Goal: Task Accomplishment & Management: Complete application form

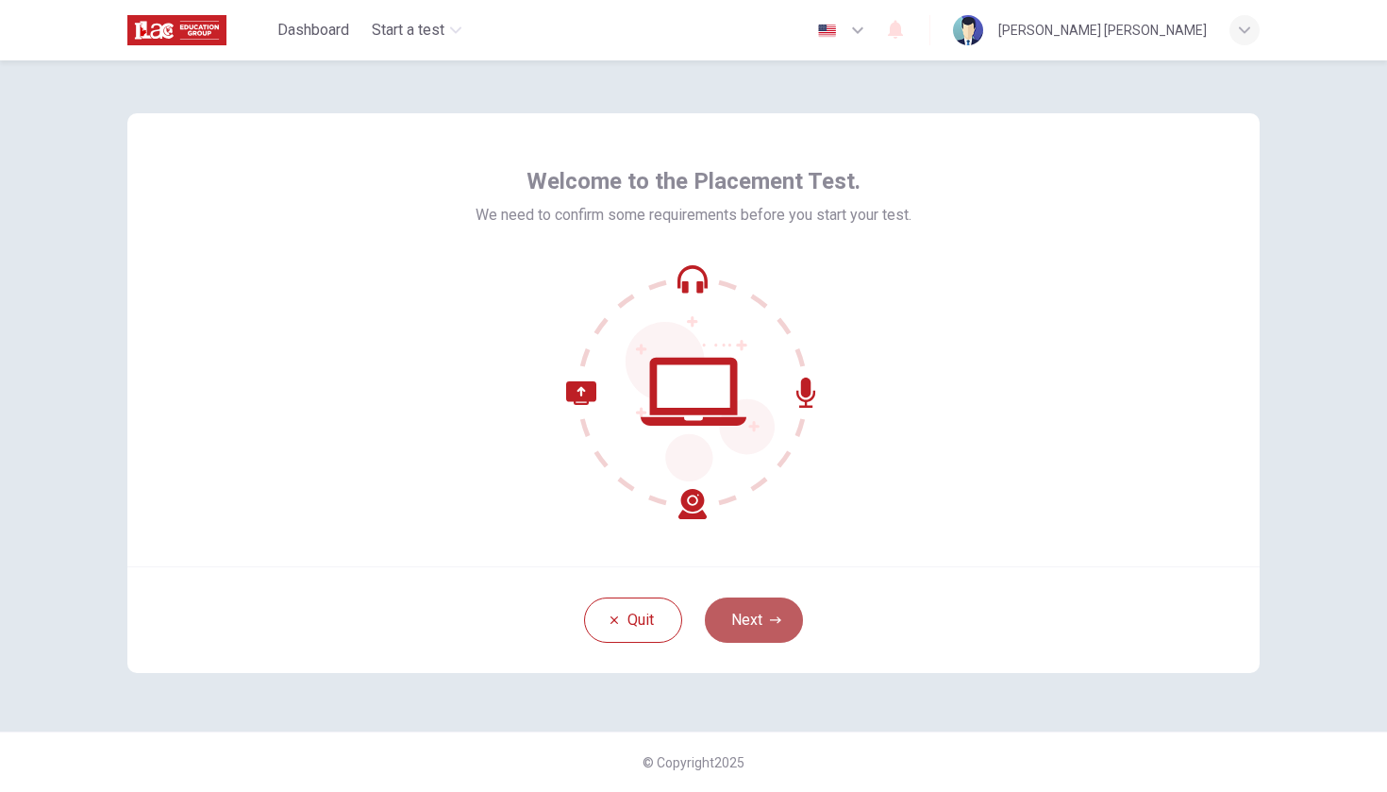
click at [761, 623] on button "Next" at bounding box center [754, 619] width 98 height 45
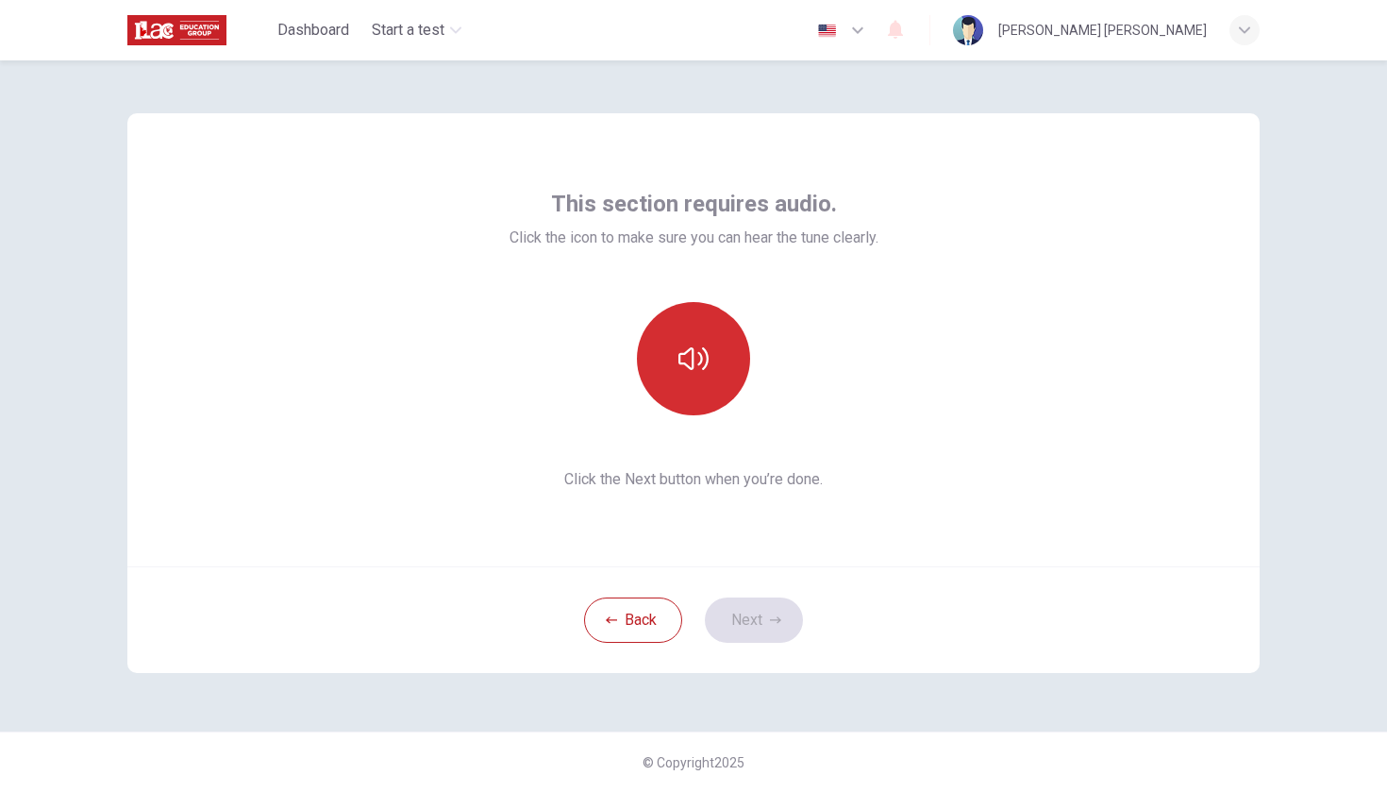
click at [710, 357] on button "button" at bounding box center [693, 358] width 113 height 113
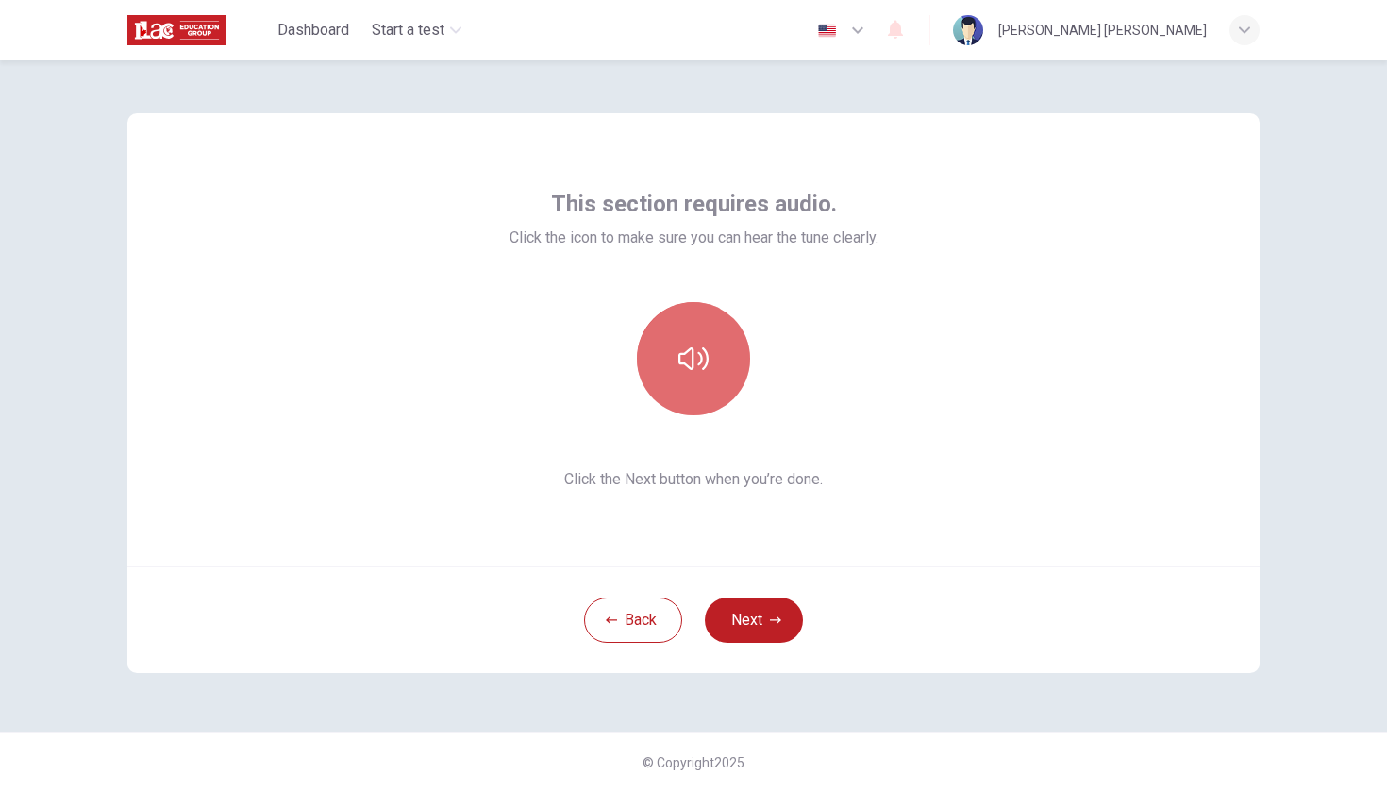
click at [699, 360] on icon "button" at bounding box center [693, 358] width 30 height 30
click at [701, 360] on icon "button" at bounding box center [693, 358] width 30 height 23
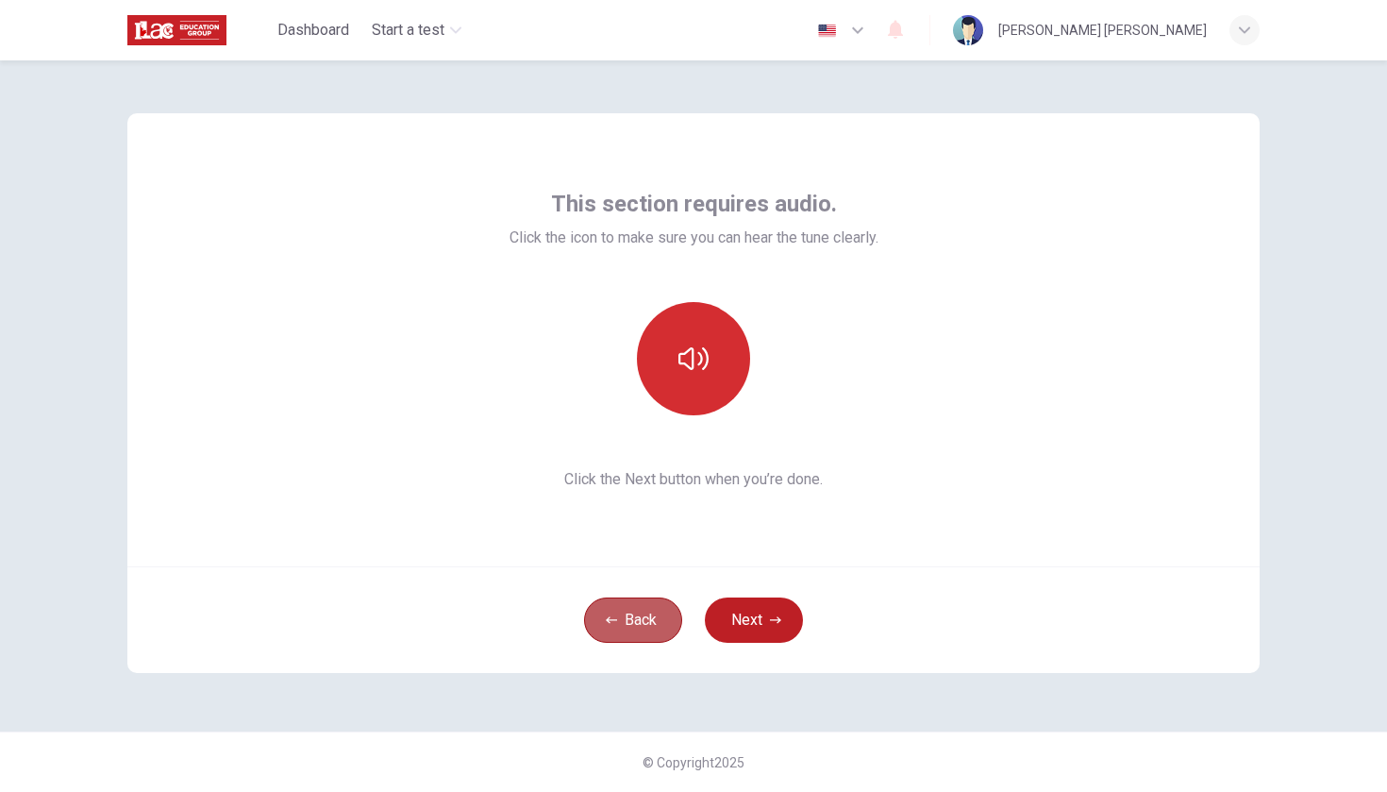
click at [621, 618] on button "Back" at bounding box center [633, 619] width 98 height 45
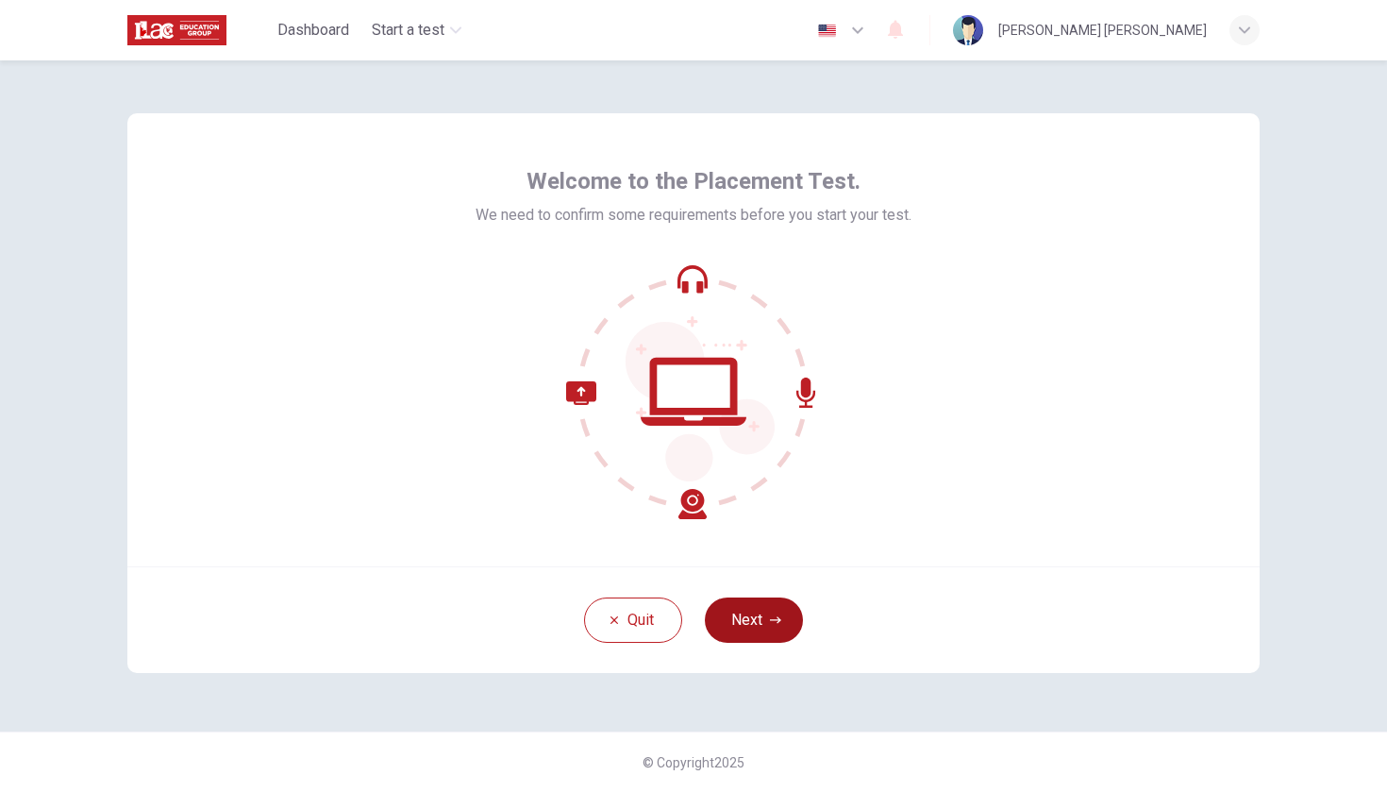
click at [770, 622] on icon "button" at bounding box center [775, 619] width 11 height 11
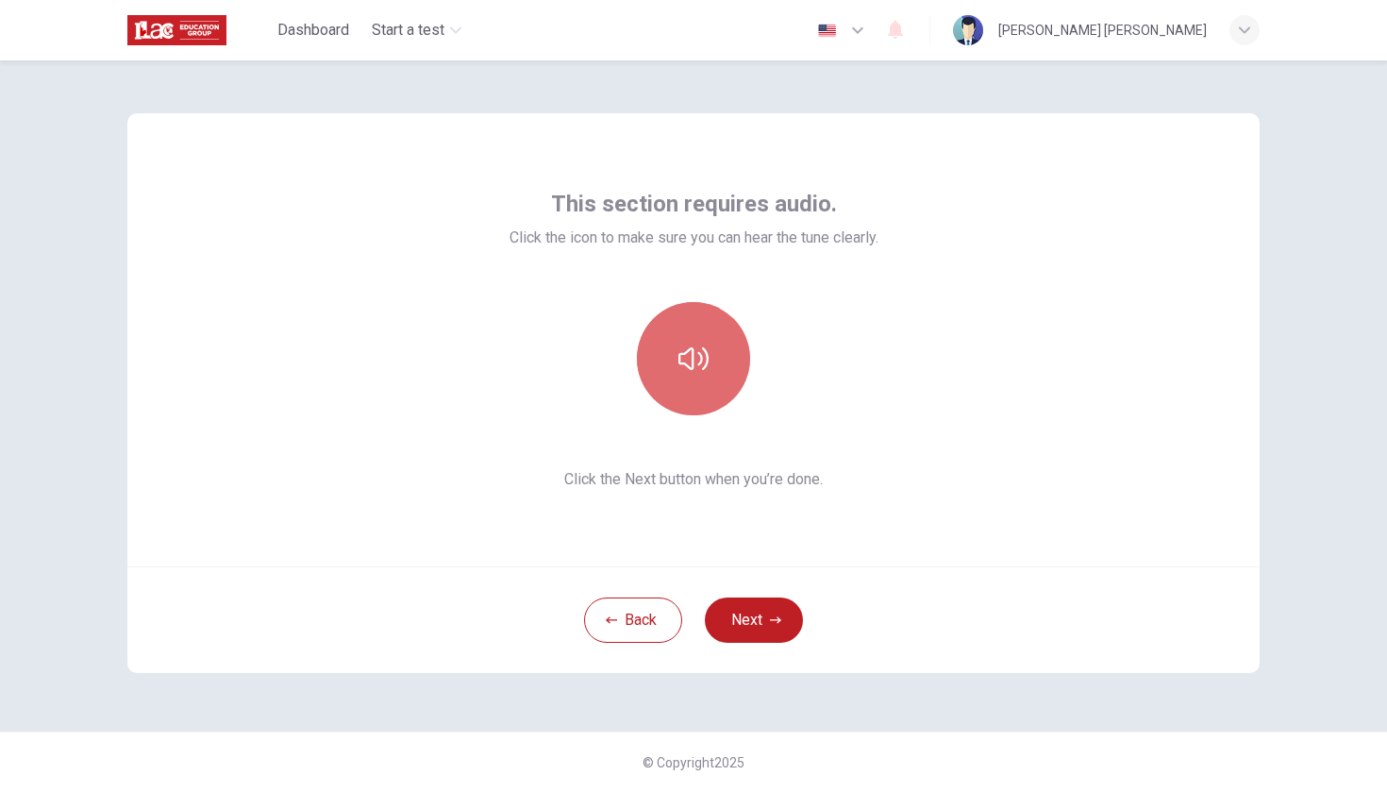
click at [732, 370] on button "button" at bounding box center [693, 358] width 113 height 113
click at [676, 362] on button "button" at bounding box center [693, 358] width 113 height 113
click at [951, 426] on div "This section requires audio. Click the icon to make sure you can hear the tune …" at bounding box center [693, 339] width 1132 height 453
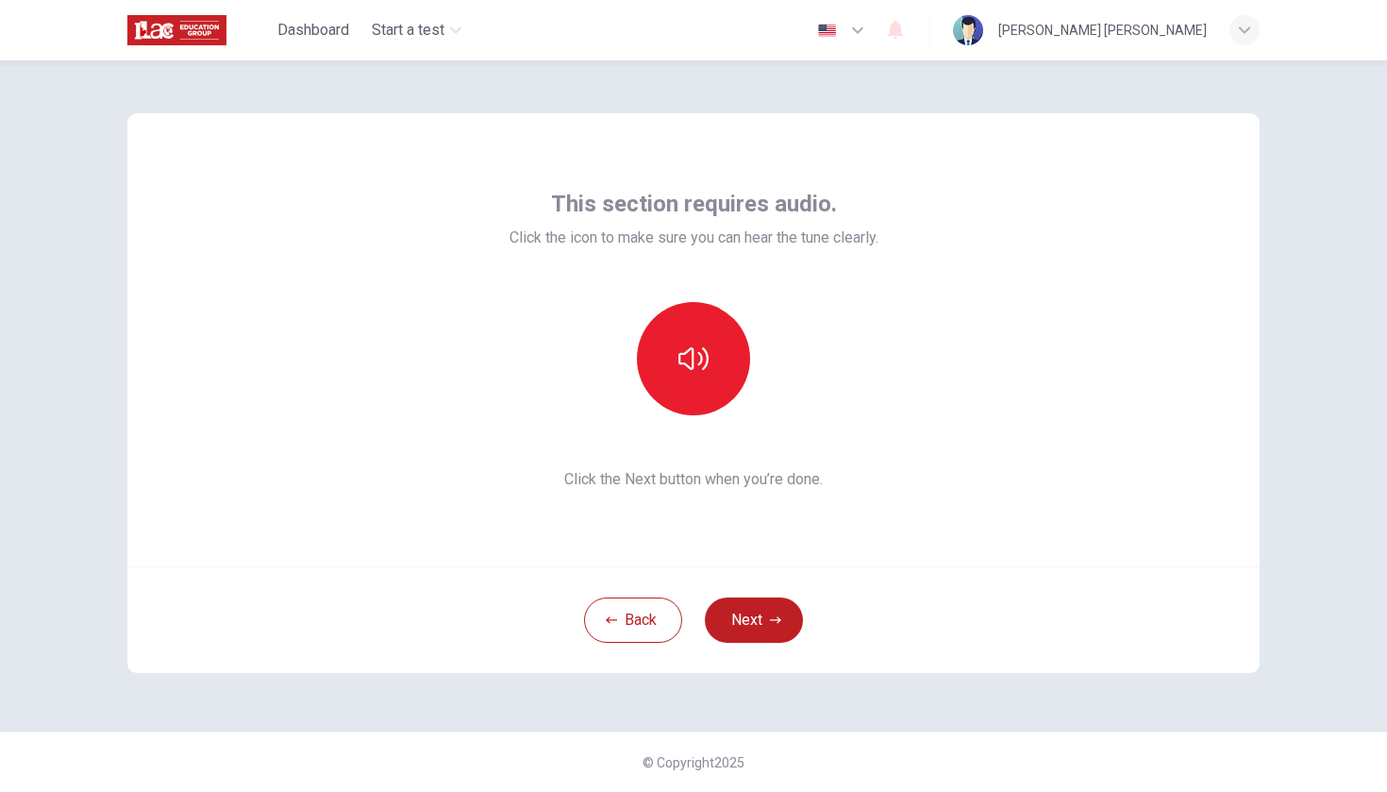
click at [951, 426] on div "This section requires audio. Click the icon to make sure you can hear the tune …" at bounding box center [693, 339] width 1132 height 453
click at [706, 360] on icon "button" at bounding box center [693, 358] width 30 height 30
click at [706, 360] on icon "button" at bounding box center [693, 358] width 30 height 23
click at [765, 280] on div "This section requires audio. Click the icon to make sure you can hear the tune …" at bounding box center [693, 340] width 369 height 302
click at [697, 310] on button "button" at bounding box center [693, 358] width 113 height 113
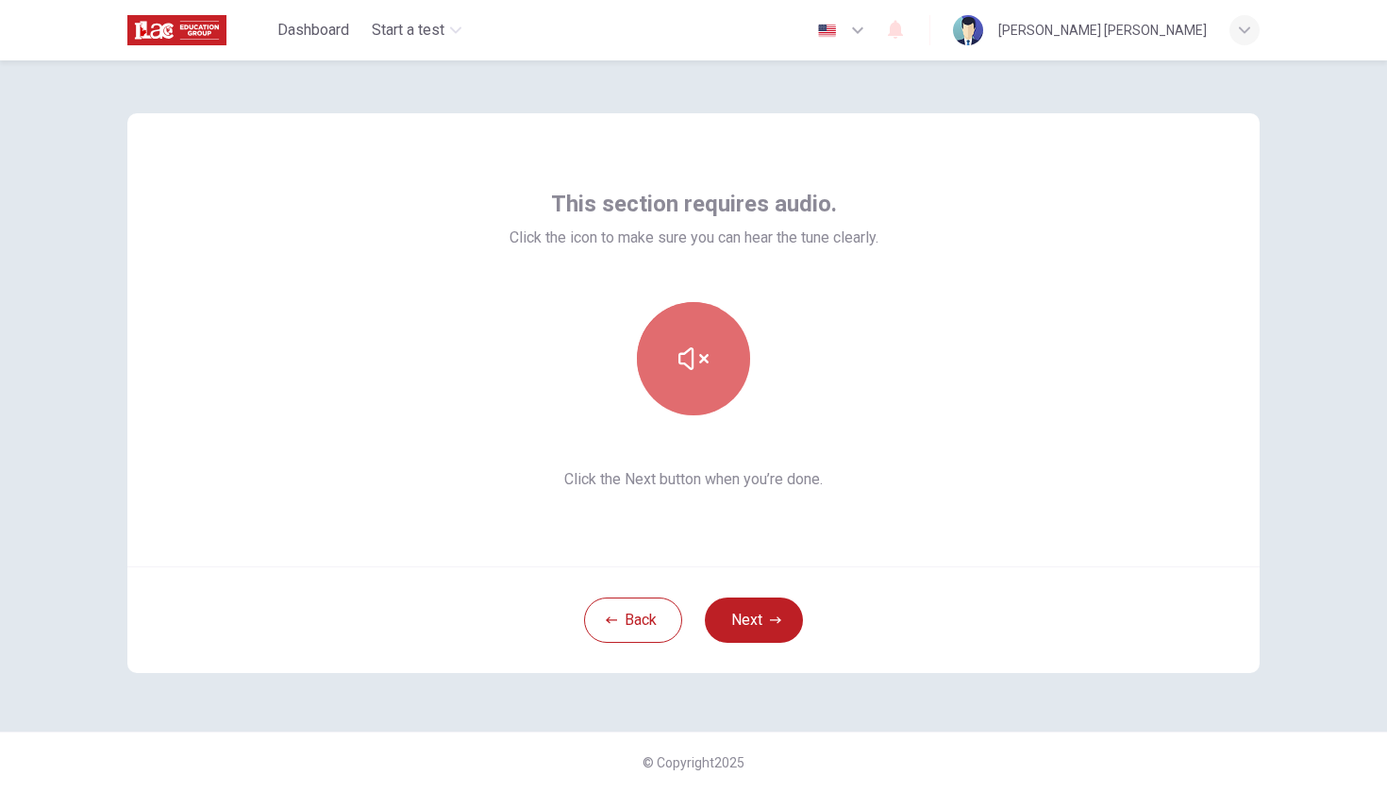
click at [697, 310] on button "button" at bounding box center [693, 358] width 113 height 113
click at [680, 351] on icon "button" at bounding box center [693, 358] width 30 height 30
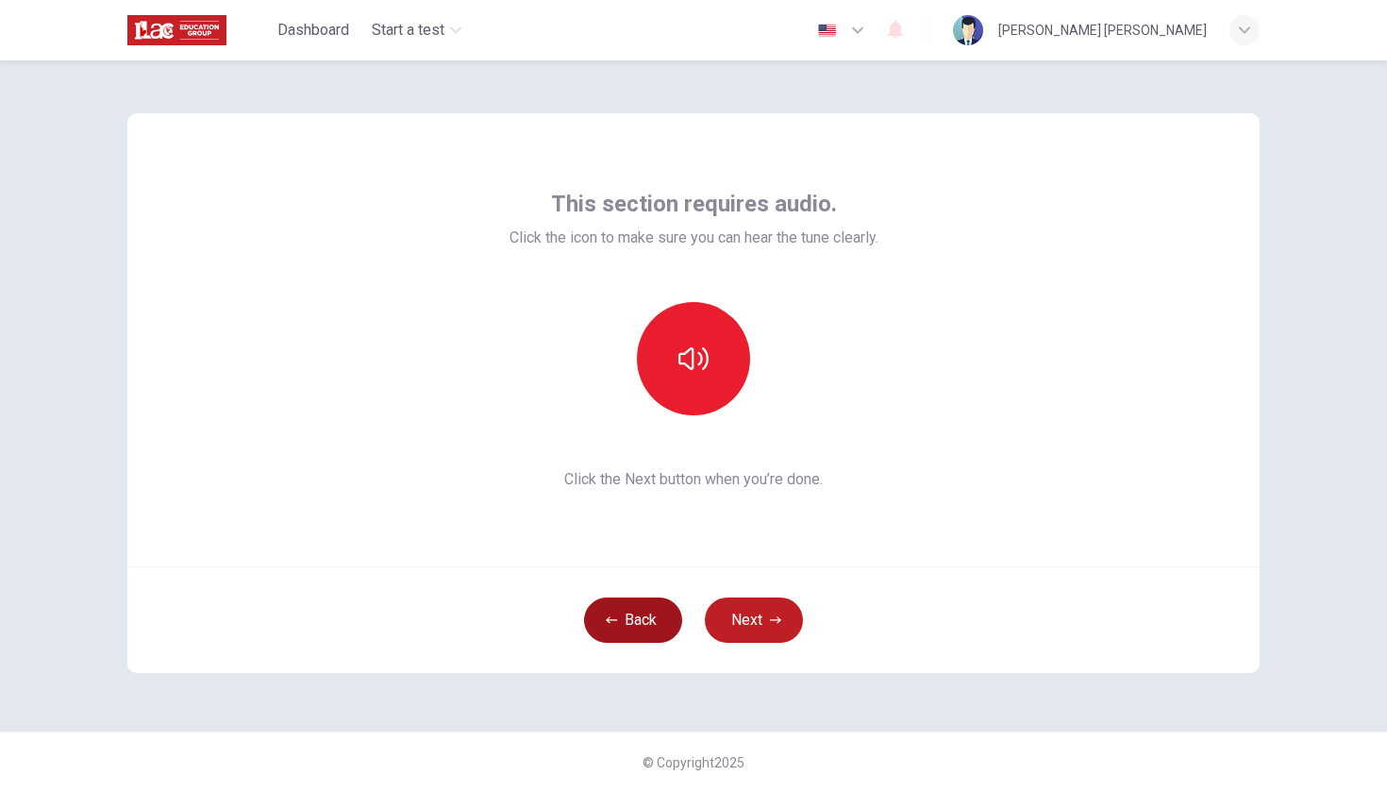
click at [631, 636] on button "Back" at bounding box center [633, 619] width 98 height 45
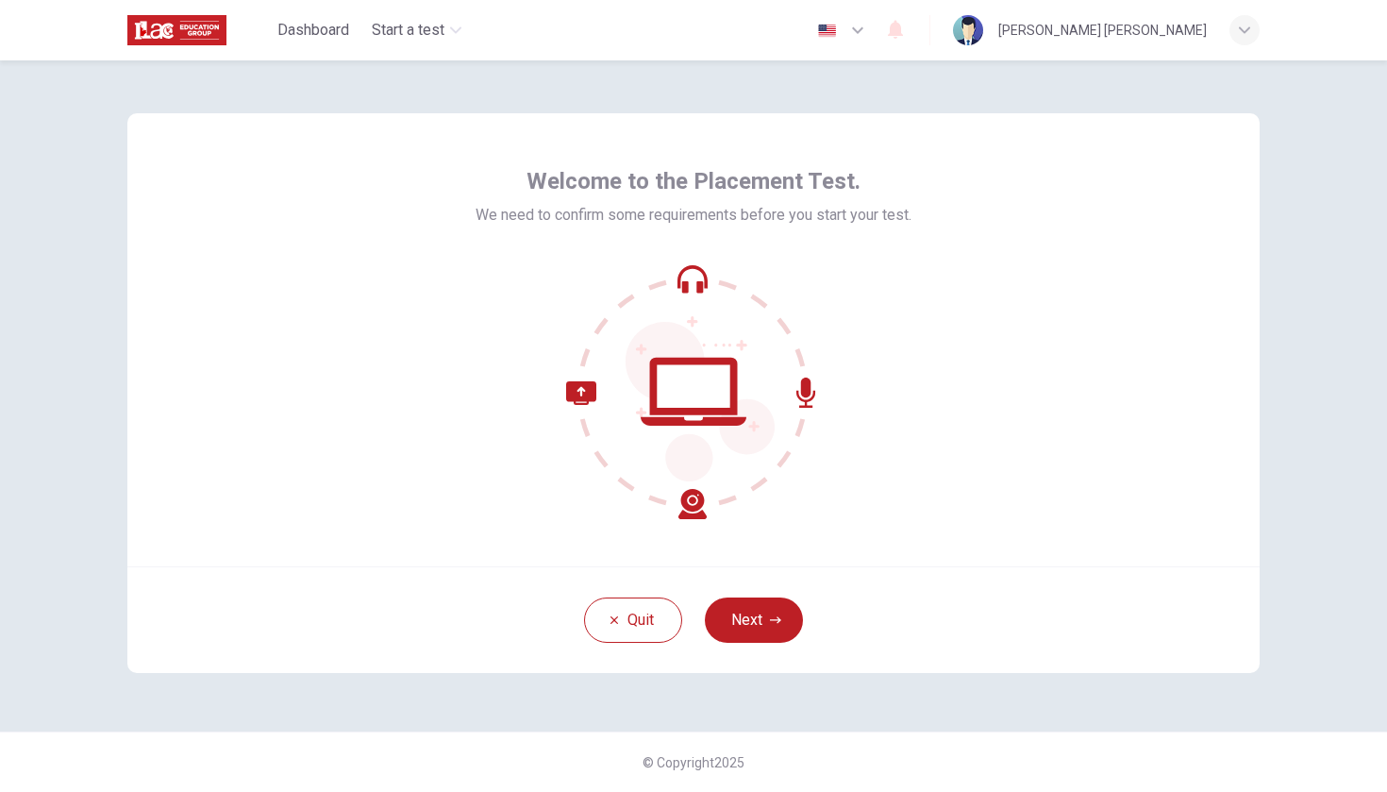
click at [746, 645] on div "Quit Next" at bounding box center [693, 619] width 1132 height 107
click at [752, 619] on button "Next" at bounding box center [754, 619] width 98 height 45
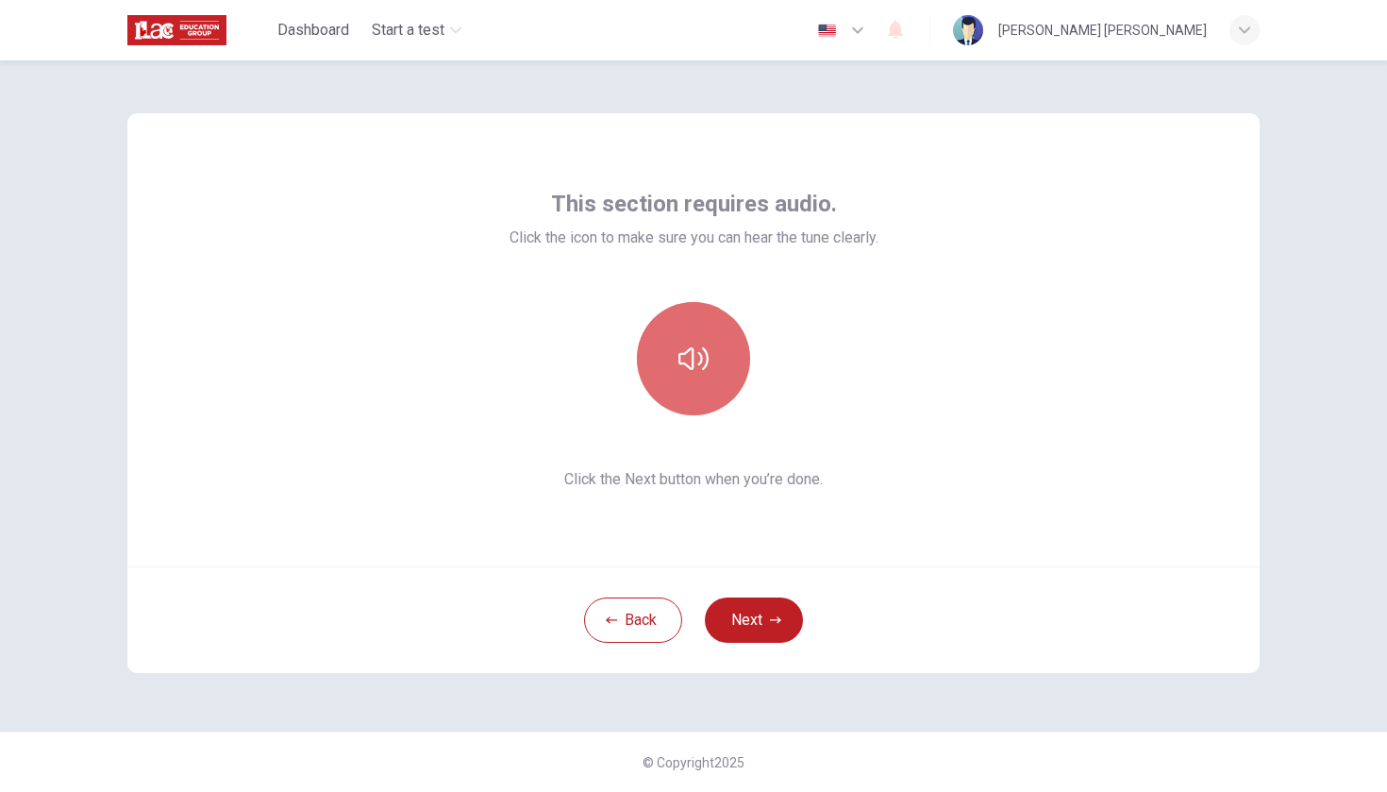
click at [712, 357] on button "button" at bounding box center [693, 358] width 113 height 113
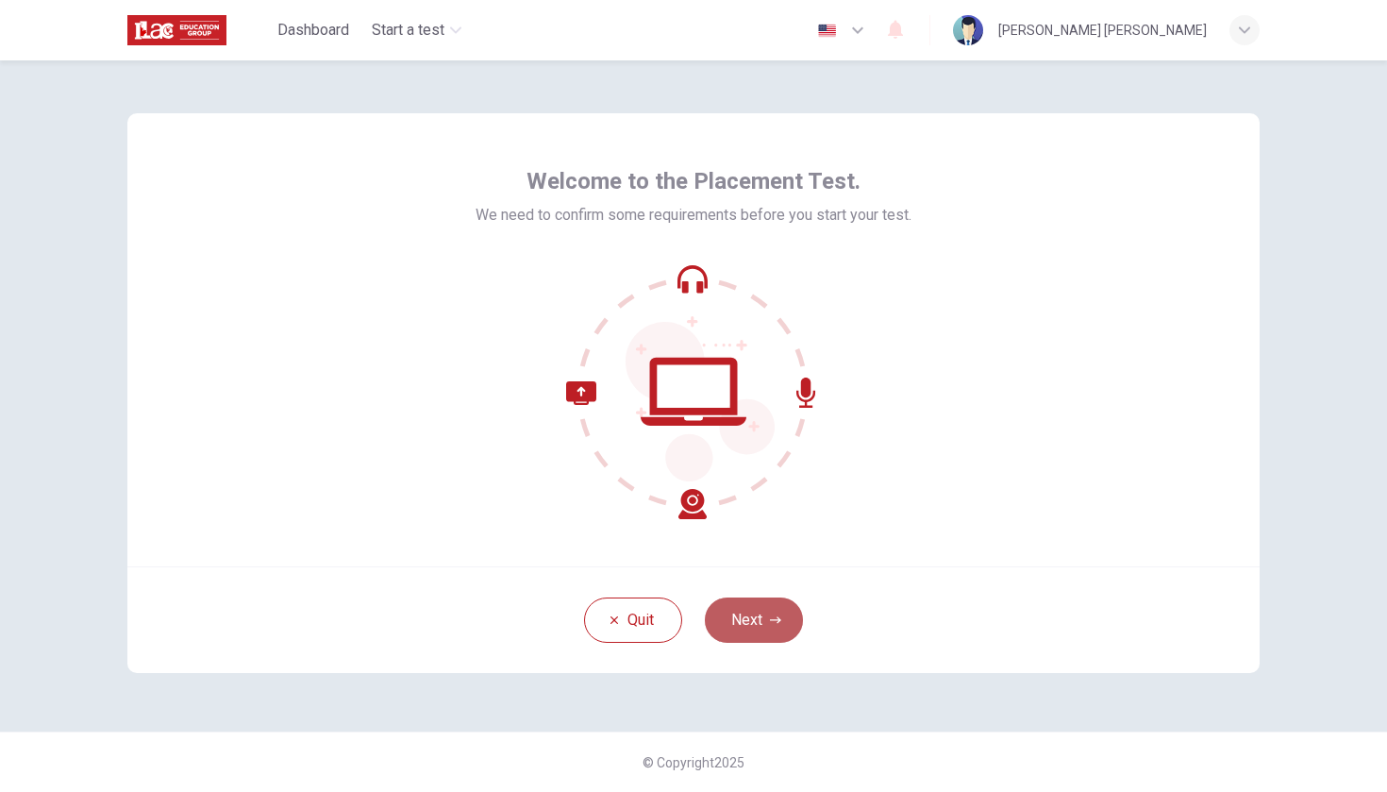
click at [755, 614] on button "Next" at bounding box center [754, 619] width 98 height 45
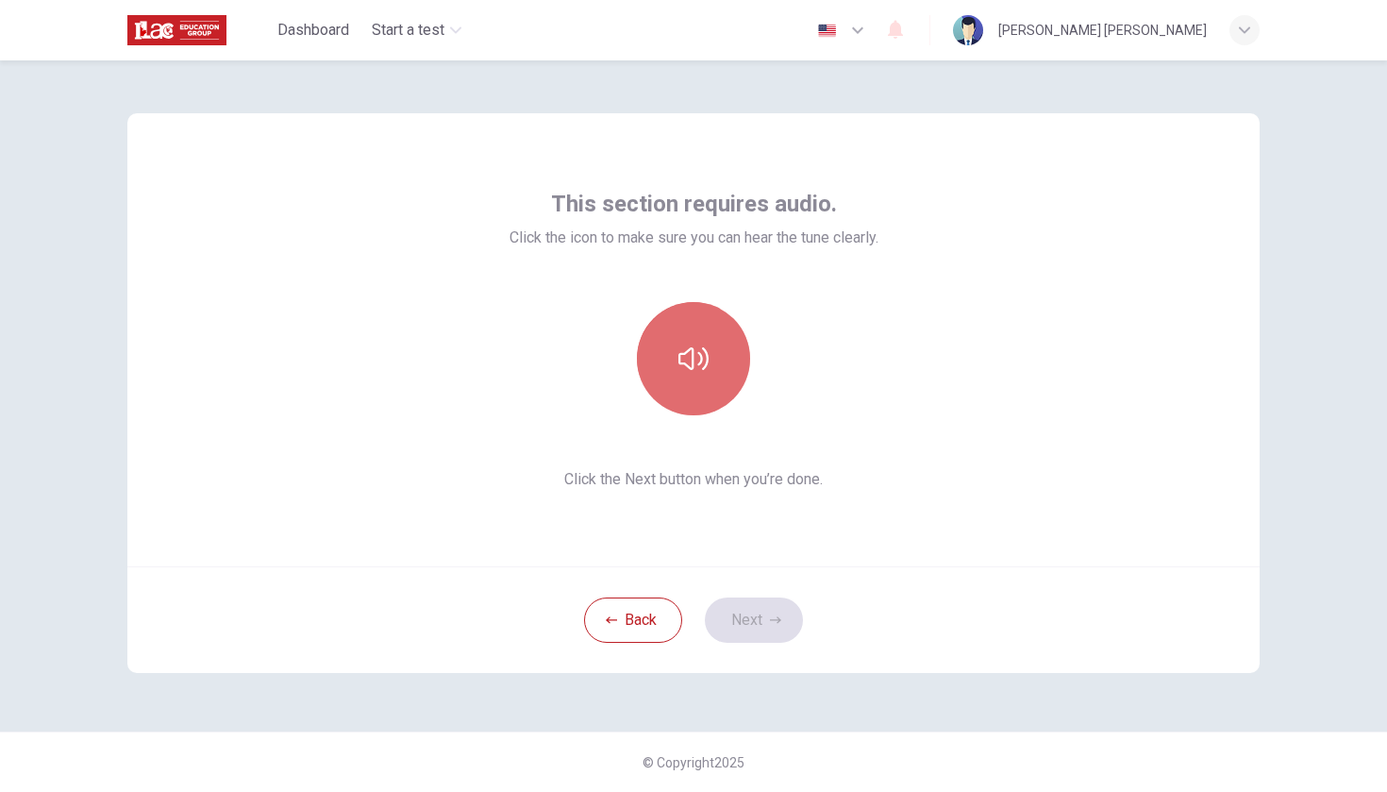
click at [706, 388] on button "button" at bounding box center [693, 358] width 113 height 113
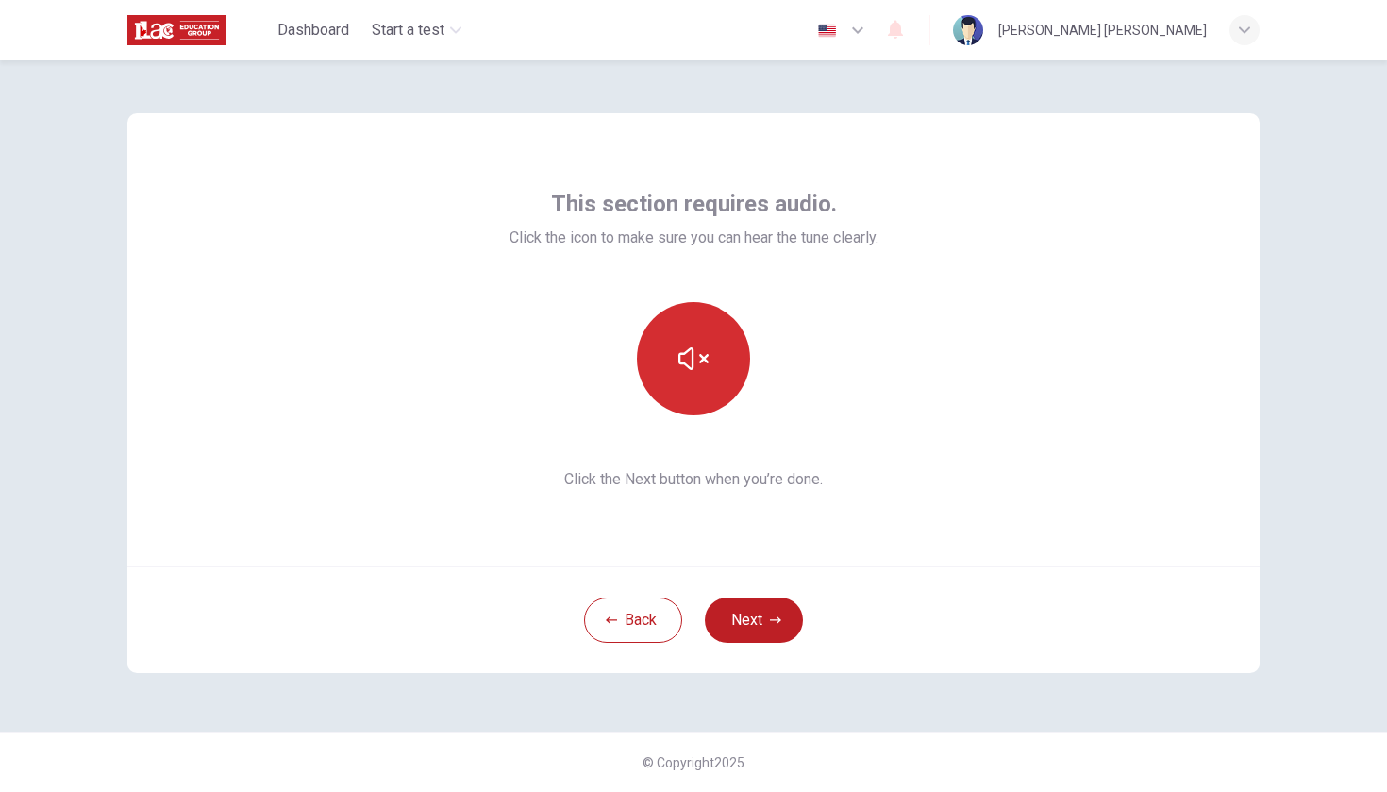
click at [706, 388] on button "button" at bounding box center [693, 358] width 113 height 113
click at [483, 301] on div "This section requires audio. Click the icon to make sure you can hear the tune …" at bounding box center [693, 339] width 1132 height 453
click at [678, 364] on icon "button" at bounding box center [693, 358] width 30 height 30
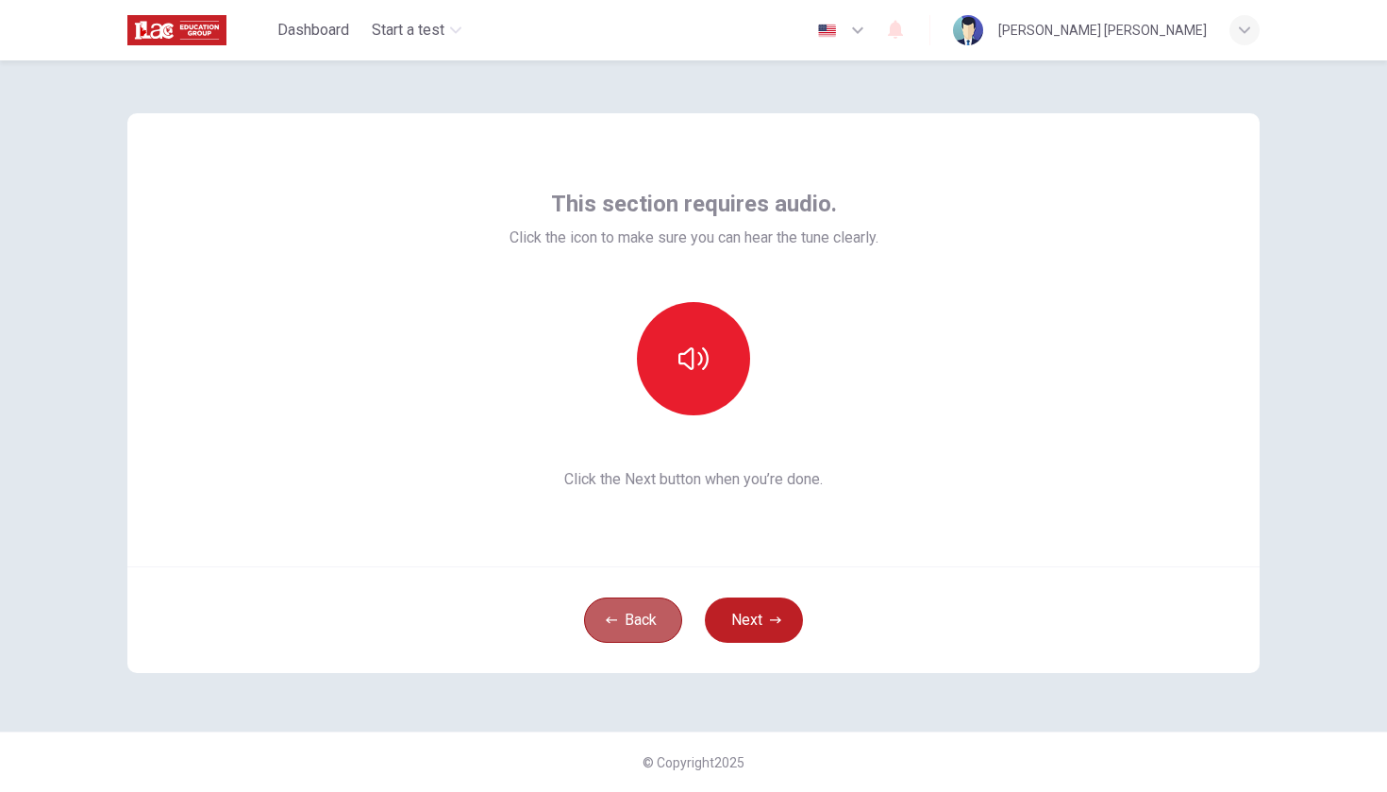
click at [621, 621] on button "Back" at bounding box center [633, 619] width 98 height 45
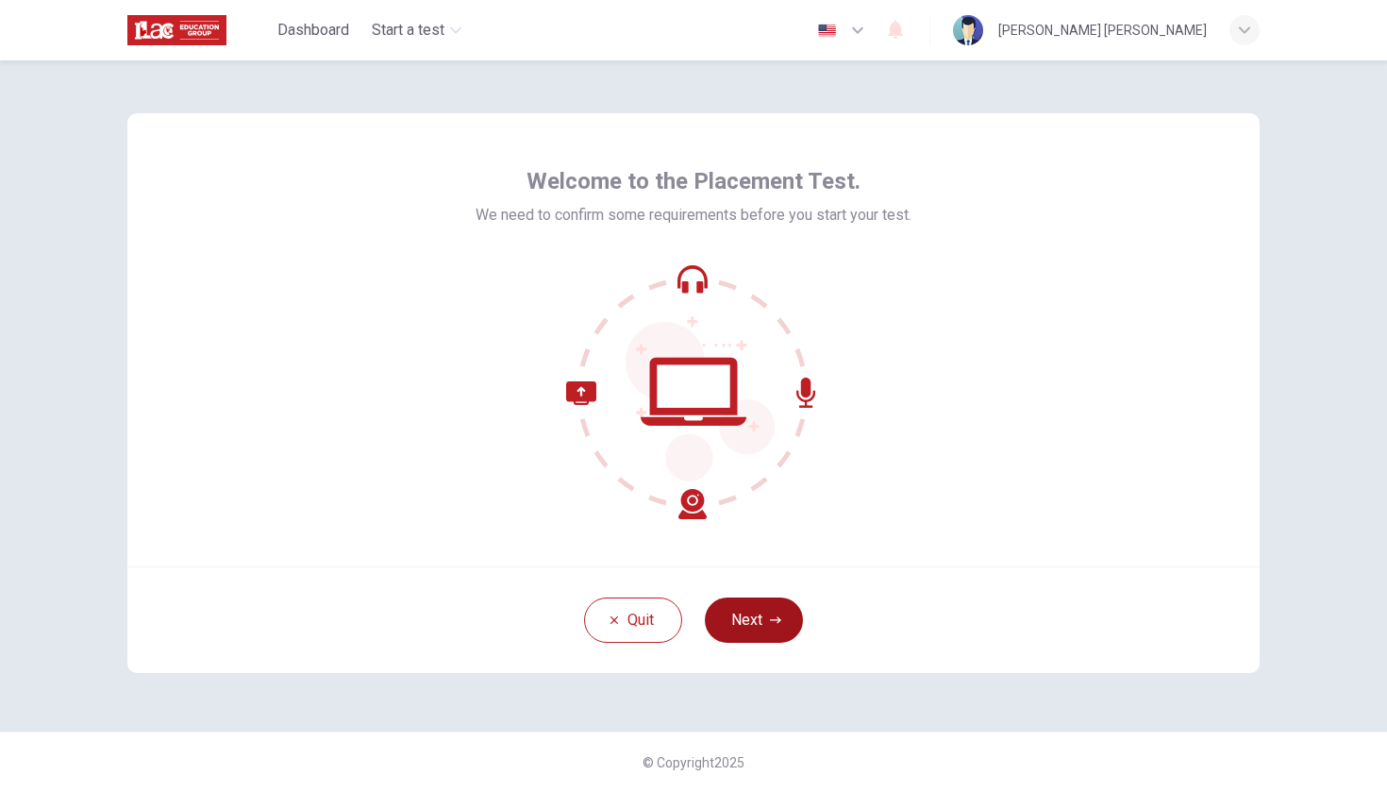
click at [739, 606] on button "Next" at bounding box center [754, 619] width 98 height 45
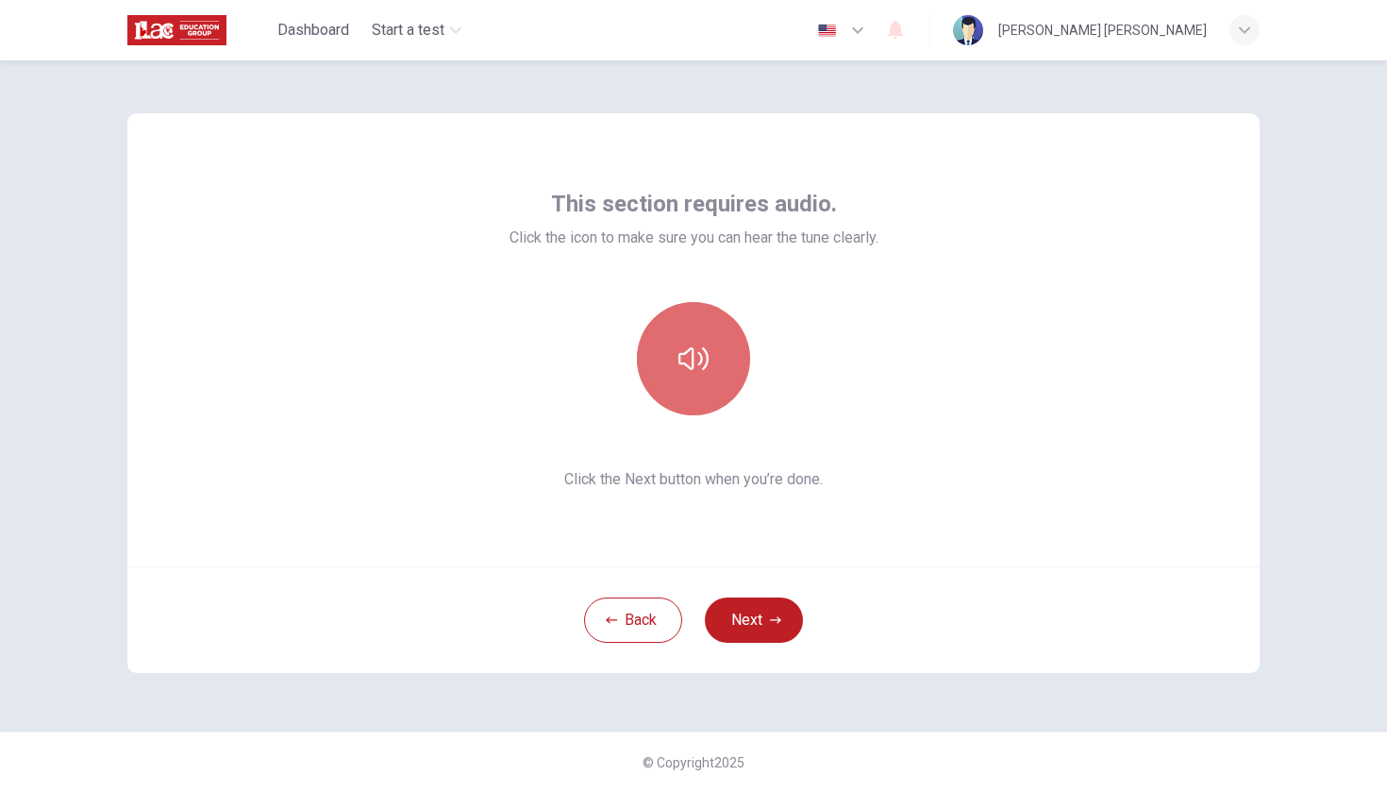
click at [711, 358] on button "button" at bounding box center [693, 358] width 113 height 113
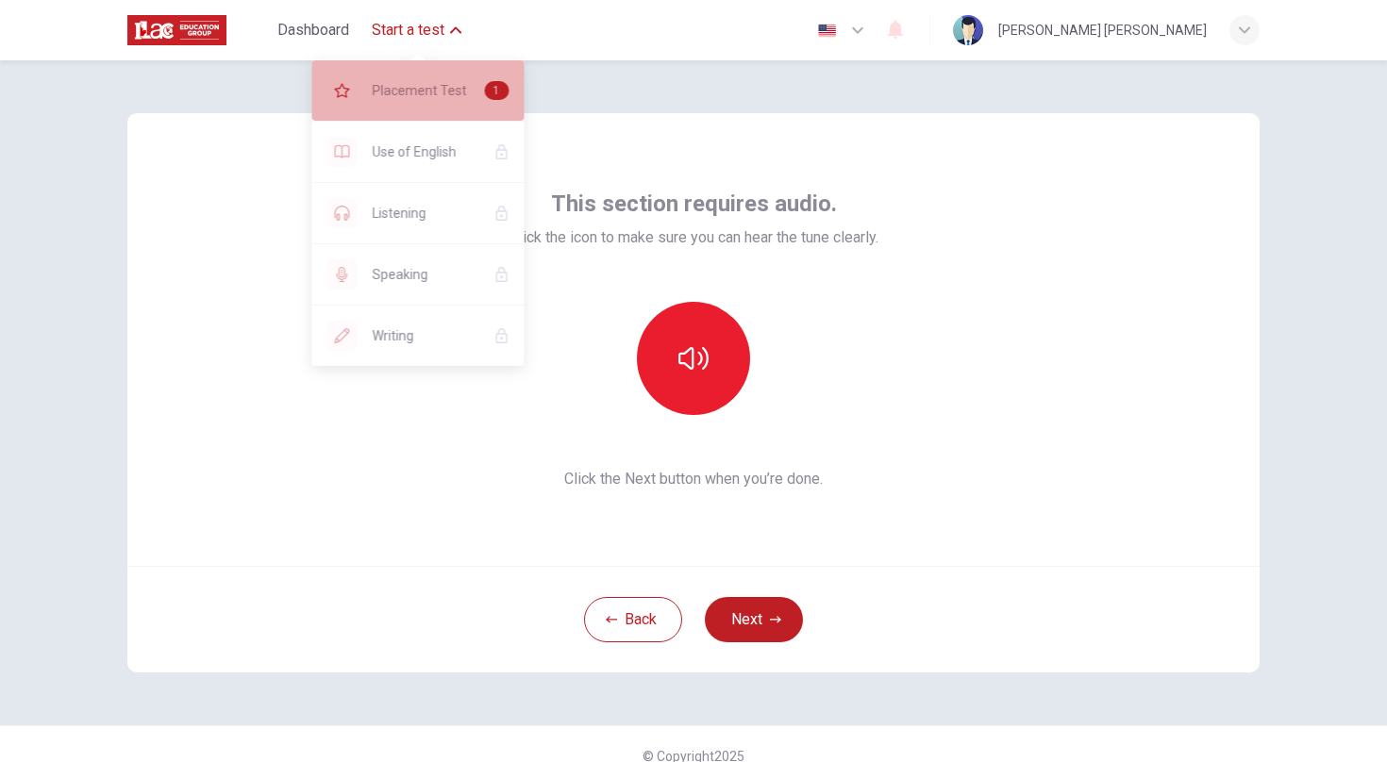
click at [422, 96] on span "Placement Test" at bounding box center [421, 90] width 97 height 23
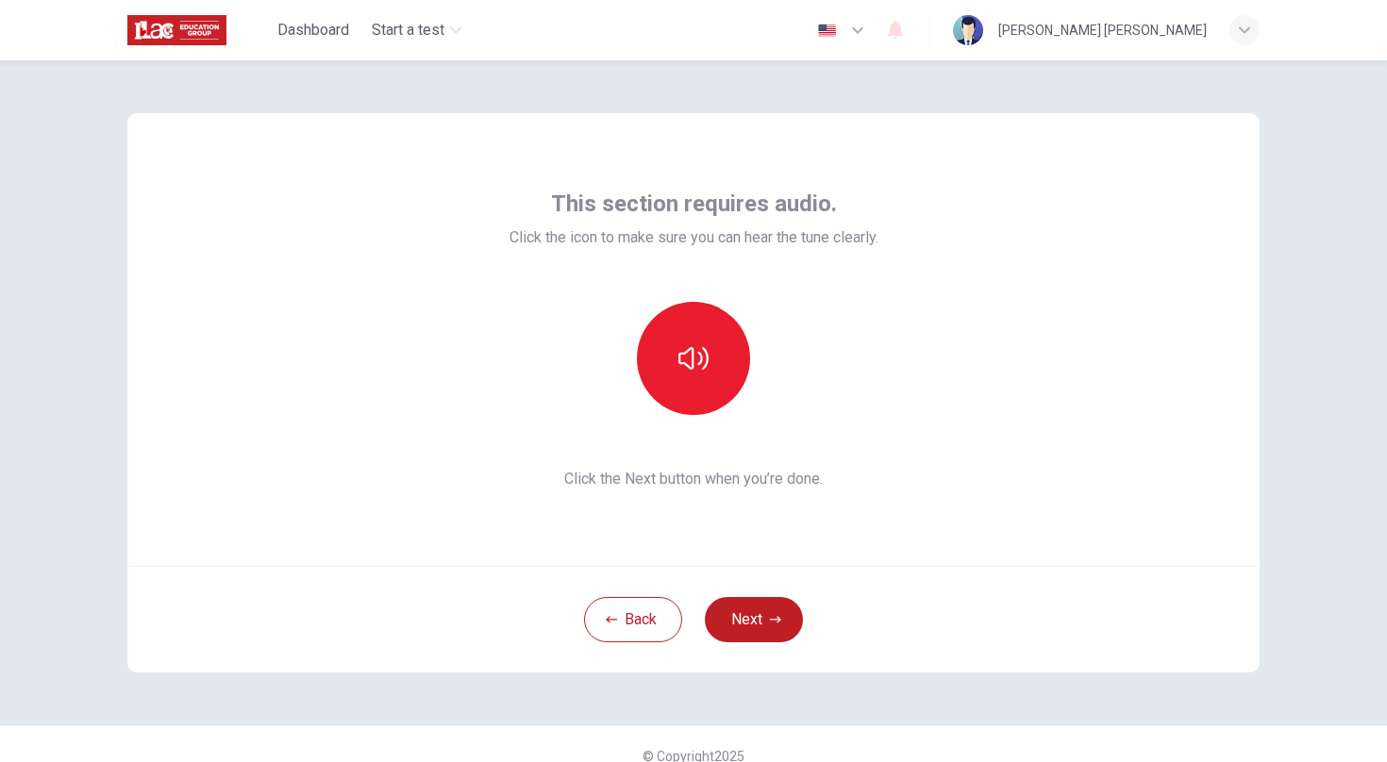
click at [455, 295] on div "This section requires audio. Click the icon to make sure you can hear the tune …" at bounding box center [693, 339] width 1132 height 453
click at [449, 248] on div "This section requires audio. Click the icon to make sure you can hear the tune …" at bounding box center [693, 339] width 1132 height 453
click at [682, 367] on icon "button" at bounding box center [693, 358] width 30 height 30
click at [763, 632] on button "Next" at bounding box center [754, 619] width 98 height 45
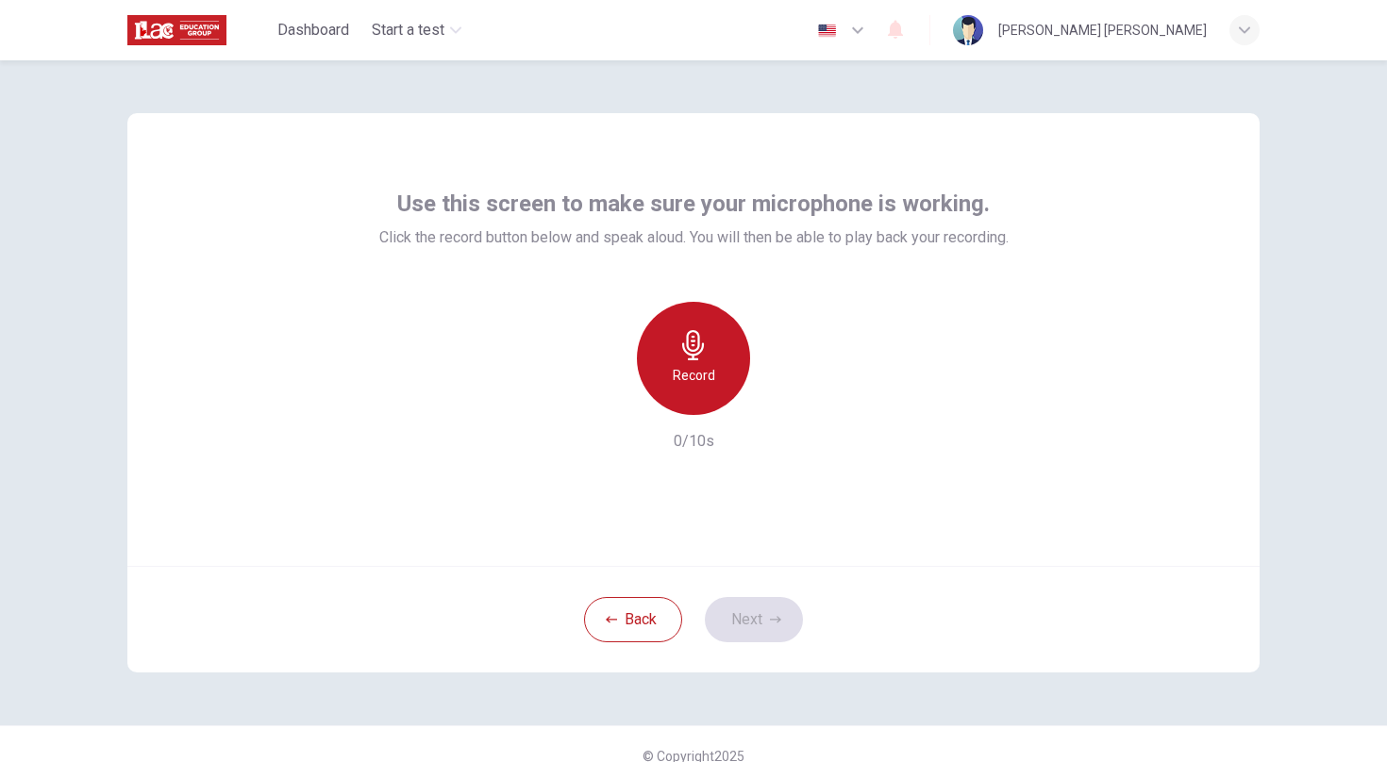
click at [710, 347] on div "Record" at bounding box center [693, 358] width 113 height 113
click at [710, 347] on div "Stop" at bounding box center [693, 358] width 113 height 113
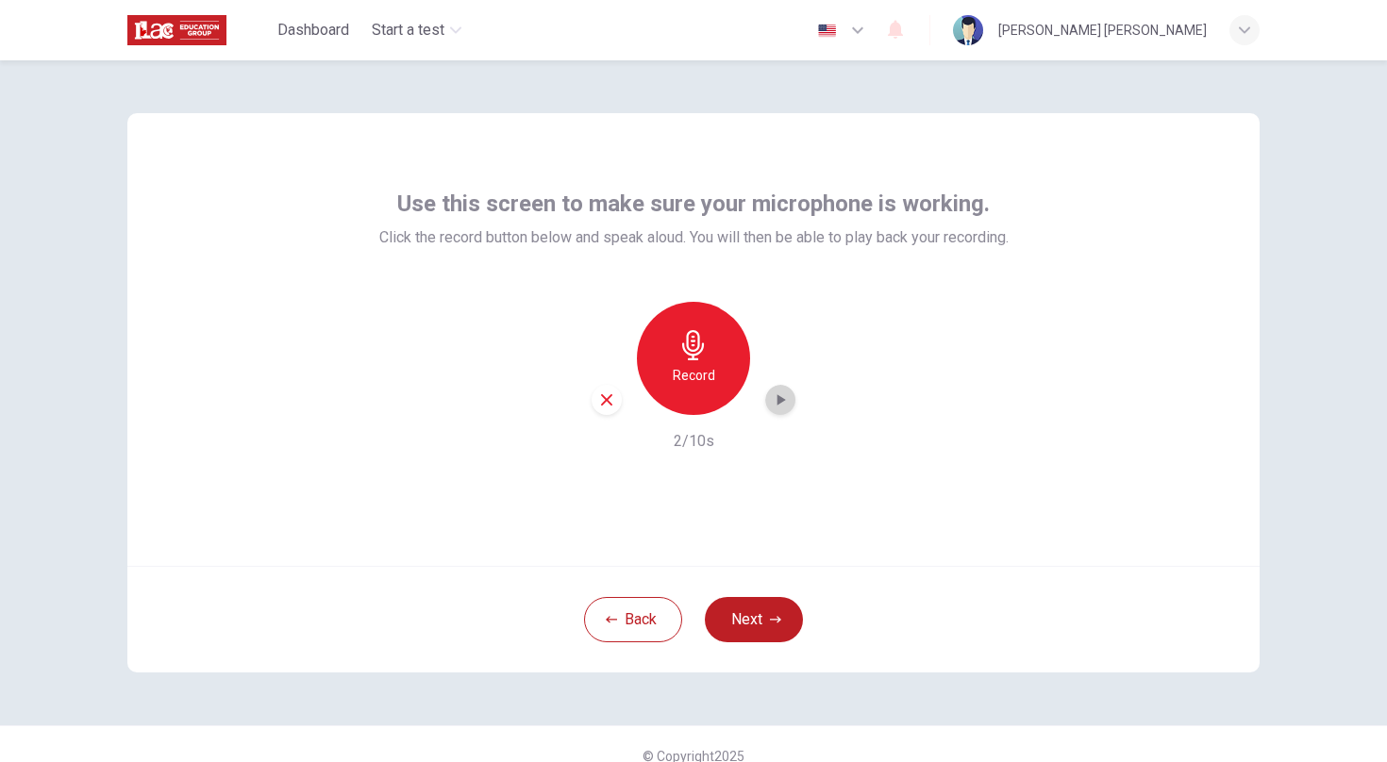
click at [784, 400] on icon "button" at bounding box center [781, 399] width 8 height 11
click at [632, 619] on button "Back" at bounding box center [633, 619] width 98 height 45
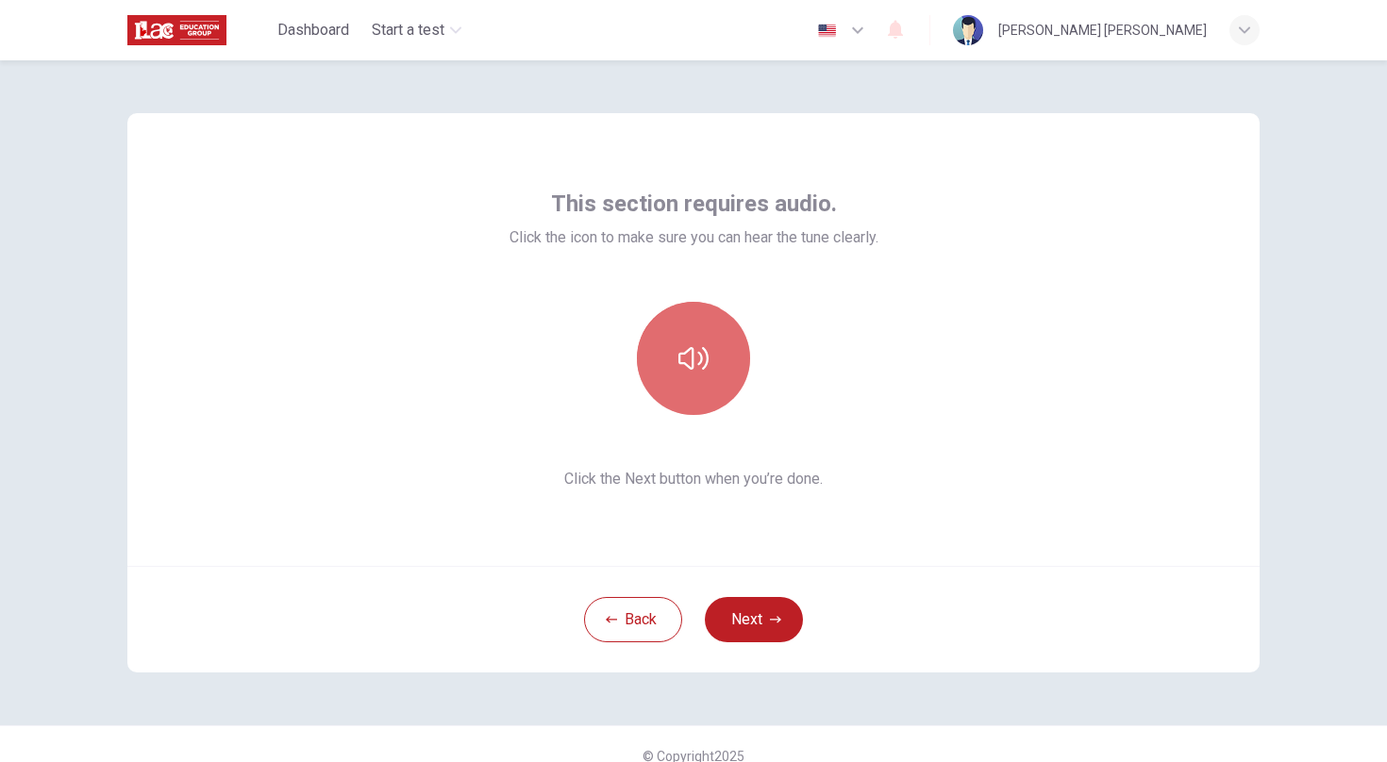
click at [711, 371] on button "button" at bounding box center [693, 358] width 113 height 113
click at [907, 37] on icon "button" at bounding box center [895, 29] width 23 height 23
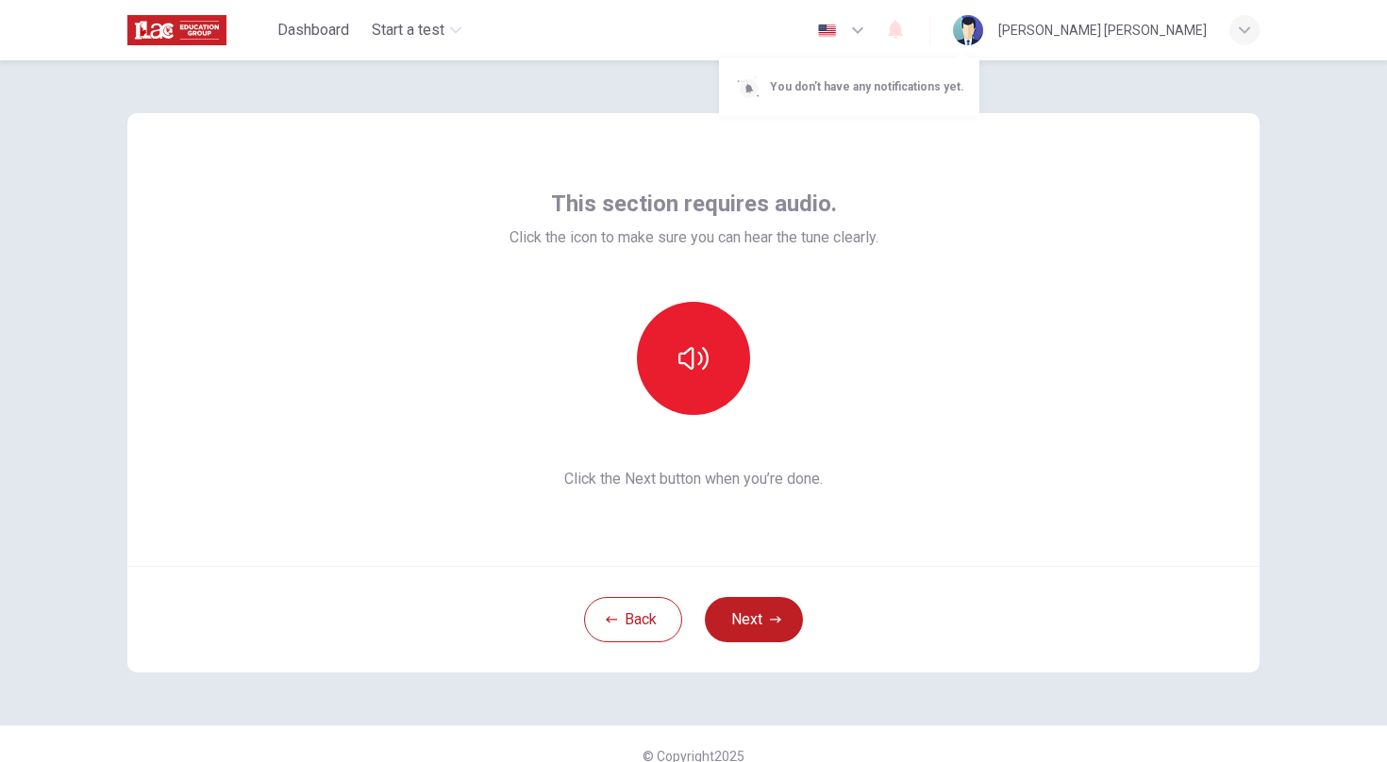
click at [375, 286] on div at bounding box center [693, 381] width 1387 height 762
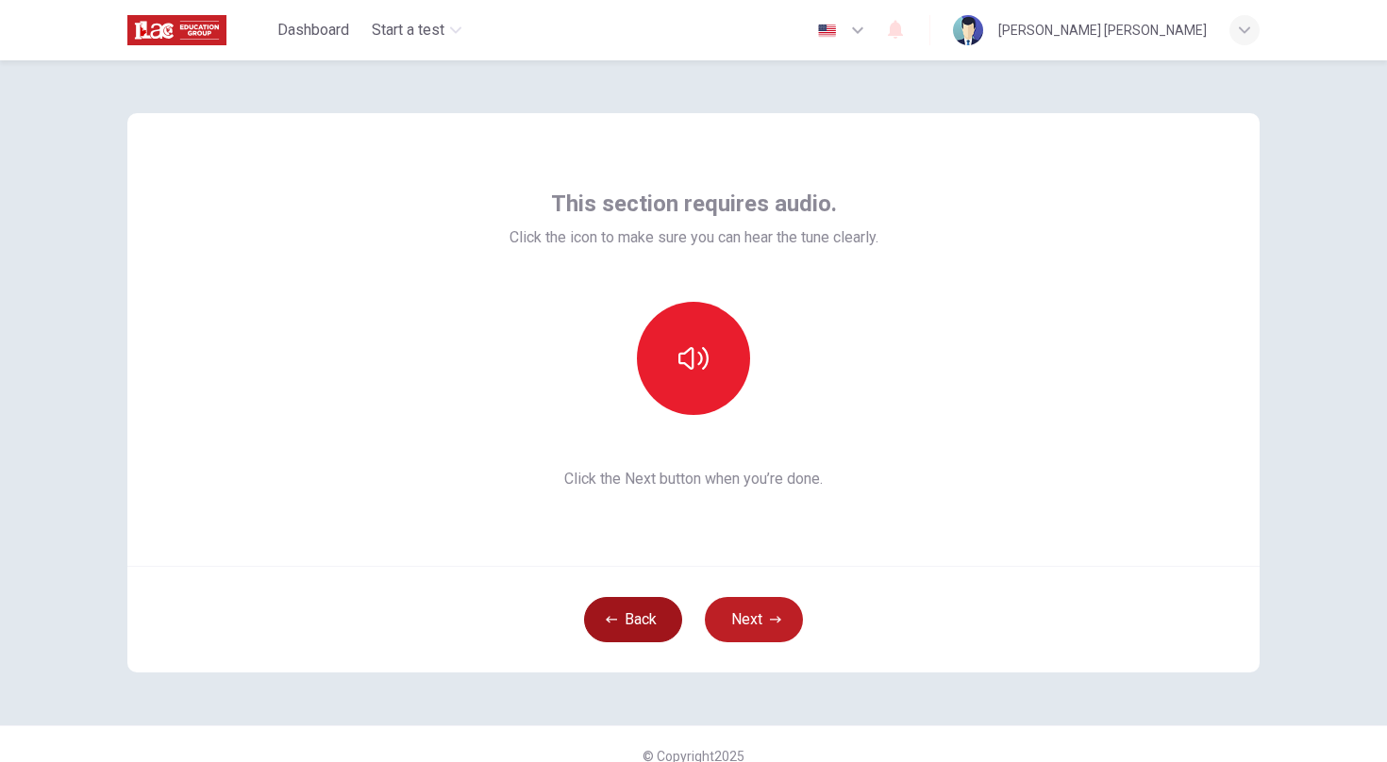
click at [614, 620] on icon "button" at bounding box center [611, 619] width 11 height 7
